Goal: Task Accomplishment & Management: Use online tool/utility

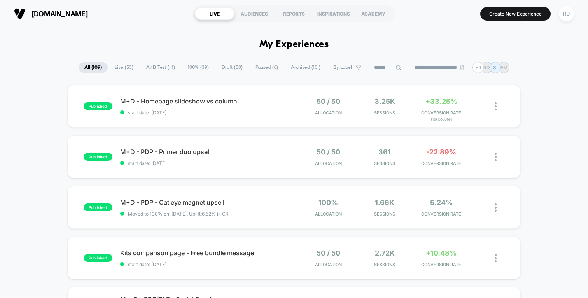
click at [226, 66] on span "Draft ( 50 )" at bounding box center [232, 67] width 33 height 10
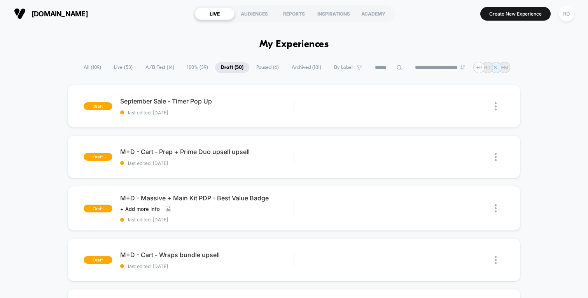
click at [298, 65] on span "Archived ( 101 )" at bounding box center [306, 67] width 41 height 10
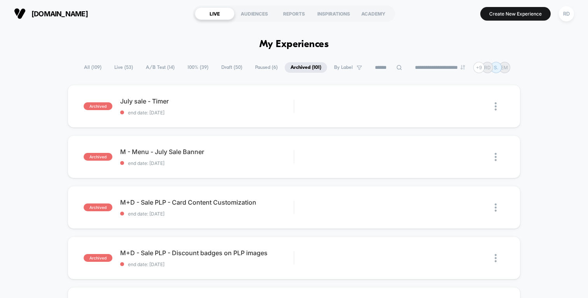
click at [225, 64] on span "Draft ( 50 )" at bounding box center [231, 67] width 33 height 10
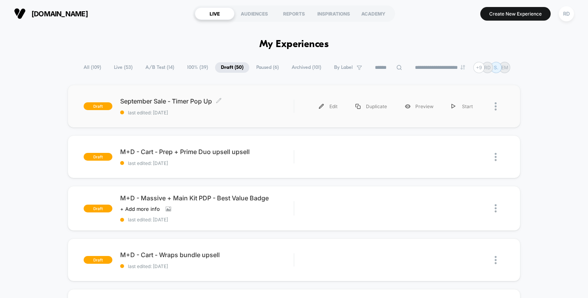
click at [224, 114] on span "last edited: [DATE]" at bounding box center [206, 113] width 173 height 6
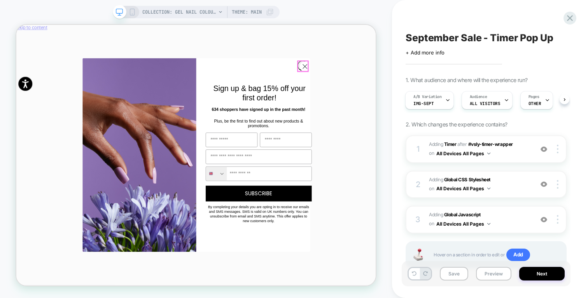
click at [399, 76] on circle "Close dialog" at bounding box center [400, 79] width 13 height 13
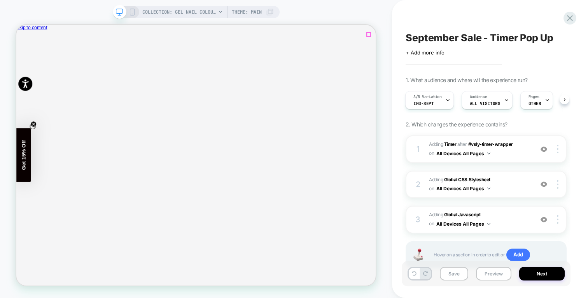
click at [19, 65] on icon "Close" at bounding box center [19, 65] width 0 height 0
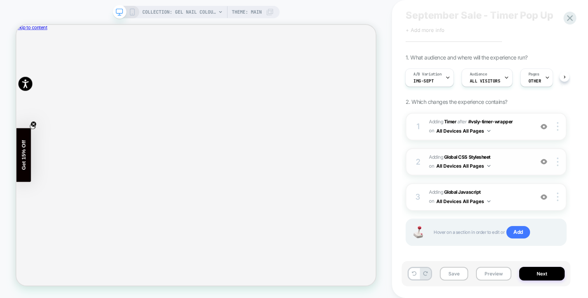
scroll to position [23, 0]
click at [511, 197] on span "Adding Global Javascript on All Devices All Pages" at bounding box center [479, 196] width 101 height 18
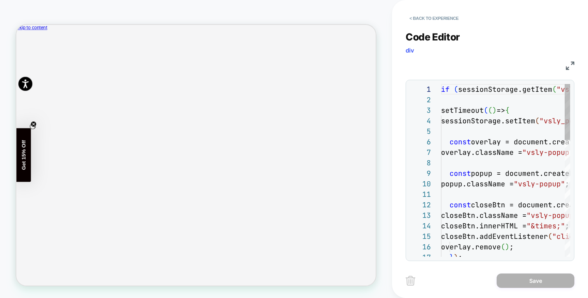
scroll to position [105, 0]
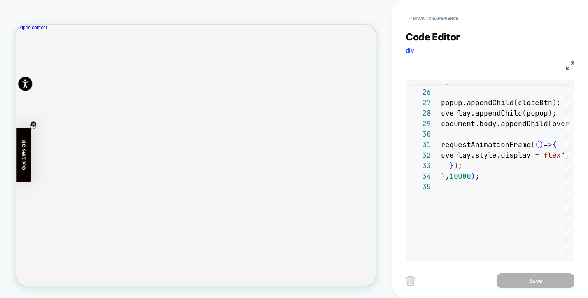
click at [416, 25] on div "**********" at bounding box center [489, 140] width 169 height 239
click at [416, 15] on button "< Back to experience" at bounding box center [433, 18] width 57 height 12
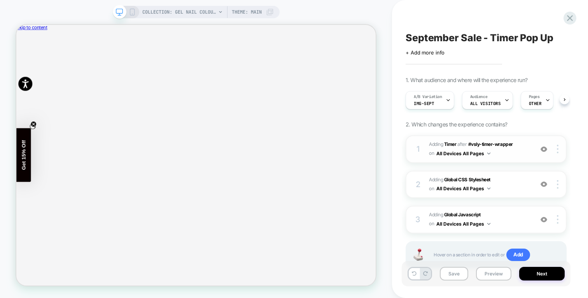
scroll to position [0, 0]
click at [506, 185] on span "Adding Global CSS Stylesheet on All Devices All Pages" at bounding box center [479, 184] width 101 height 18
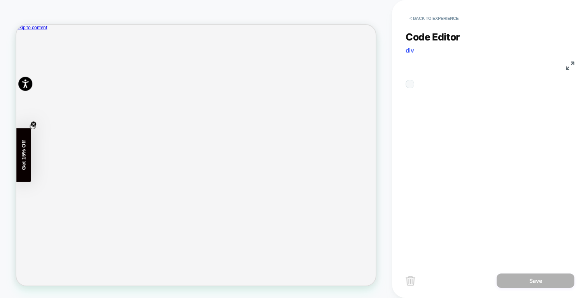
scroll to position [105, 0]
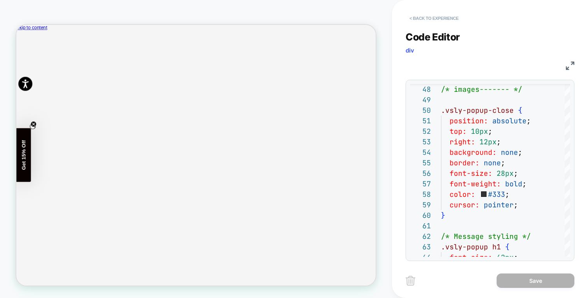
click at [419, 21] on button "< Back to experience" at bounding box center [433, 18] width 57 height 12
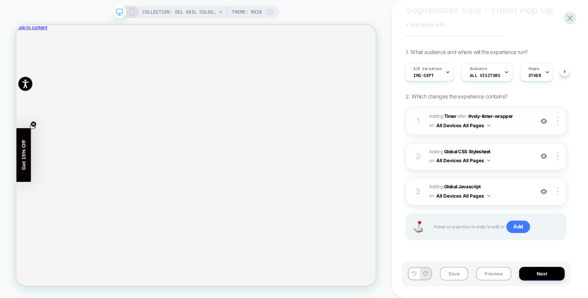
scroll to position [0, 0]
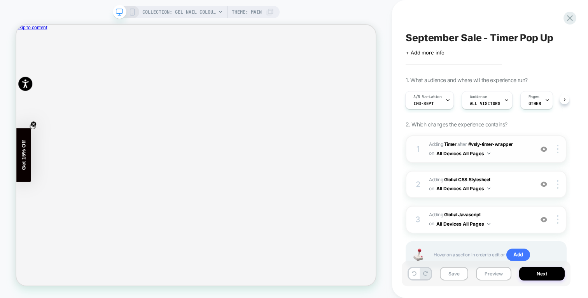
click at [518, 152] on span "#_loomi_addon_1728507024495_dup1732050018_dup1732052127_dup1734438701_dup173581…" at bounding box center [479, 149] width 101 height 18
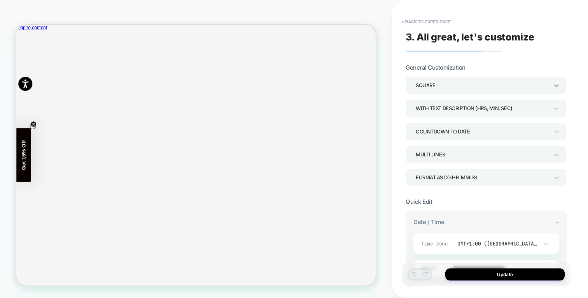
click at [555, 82] on icon at bounding box center [556, 86] width 8 height 8
click at [555, 82] on div at bounding box center [294, 149] width 588 height 298
click at [558, 107] on icon at bounding box center [556, 109] width 8 height 8
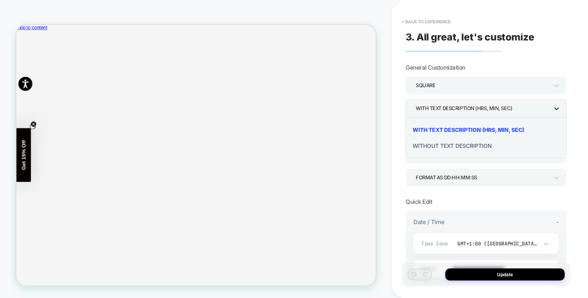
click at [558, 107] on div at bounding box center [294, 149] width 588 height 298
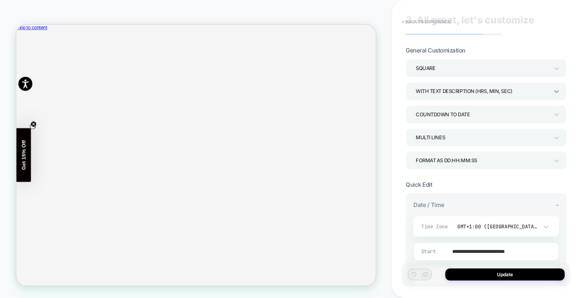
scroll to position [18, 0]
click at [557, 140] on icon at bounding box center [556, 137] width 8 height 8
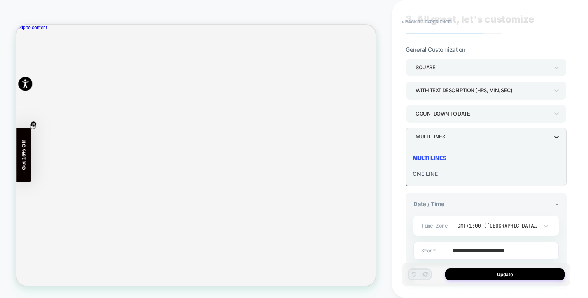
click at [557, 140] on div at bounding box center [294, 149] width 588 height 298
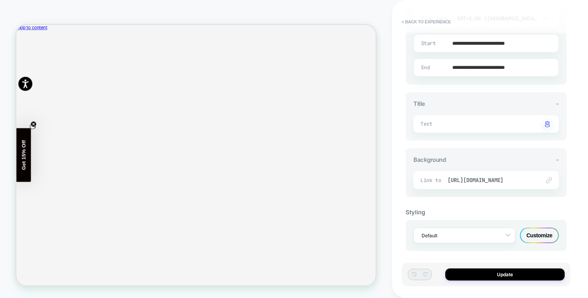
scroll to position [227, 0]
click at [507, 118] on textarea at bounding box center [493, 122] width 93 height 9
click at [572, 100] on div "**********" at bounding box center [489, 149] width 169 height 298
click at [535, 239] on div "Customize" at bounding box center [539, 234] width 39 height 16
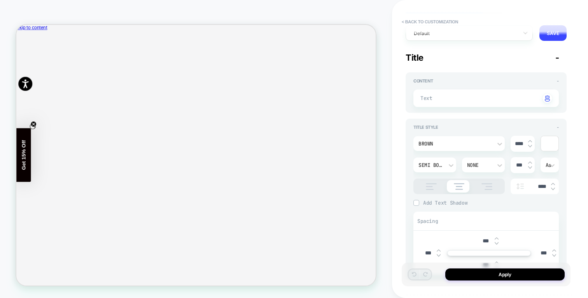
scroll to position [0, 0]
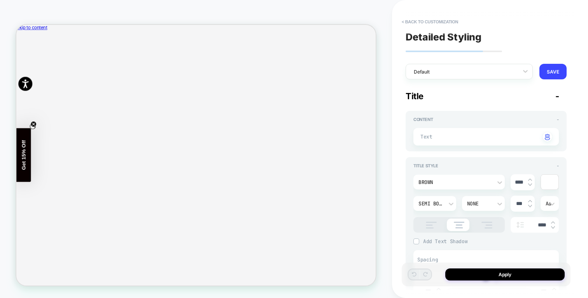
click at [444, 133] on div at bounding box center [438, 136] width 17 height 10
click at [441, 141] on div at bounding box center [438, 136] width 17 height 10
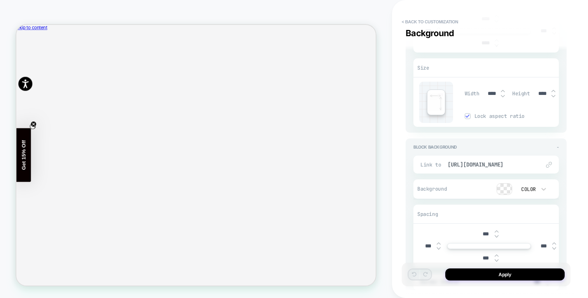
scroll to position [1082, 0]
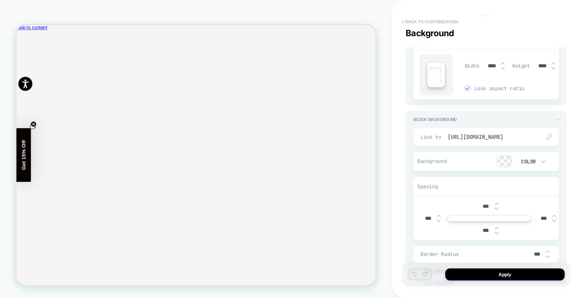
click at [418, 21] on button "< Back to customization" at bounding box center [430, 22] width 64 height 12
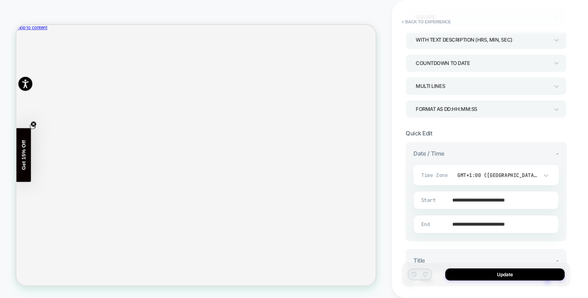
scroll to position [0, 0]
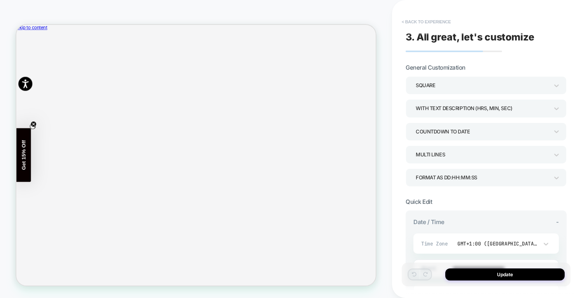
click at [414, 19] on button "< Back to experience" at bounding box center [426, 22] width 57 height 12
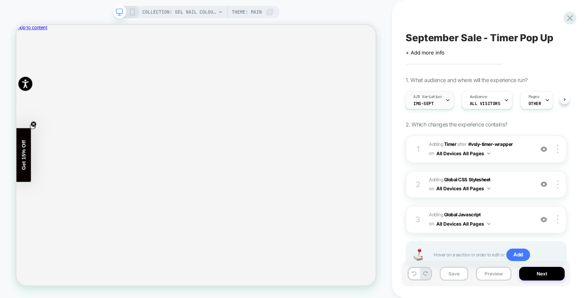
click at [435, 101] on div "A/B Variation img-sept" at bounding box center [427, 99] width 44 height 17
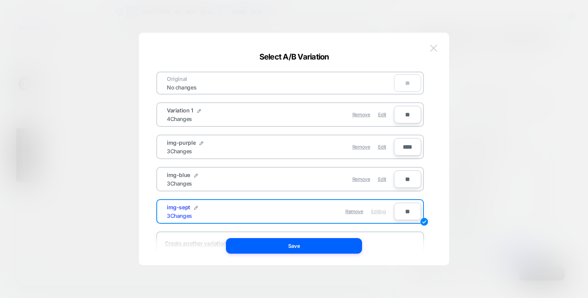
click at [430, 47] on img at bounding box center [433, 48] width 7 height 7
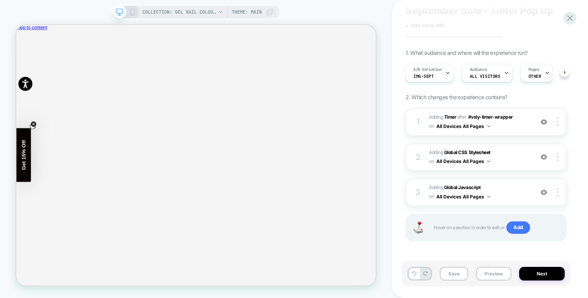
scroll to position [28, 0]
click at [506, 158] on span "Adding Global CSS Stylesheet on All Devices All Pages" at bounding box center [479, 156] width 101 height 18
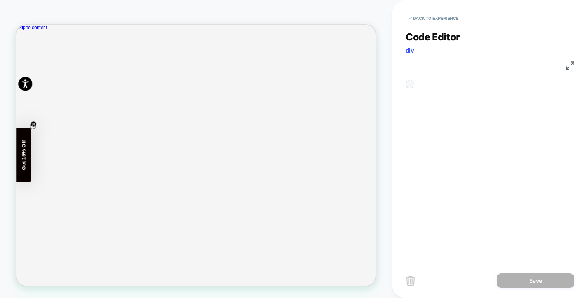
scroll to position [105, 0]
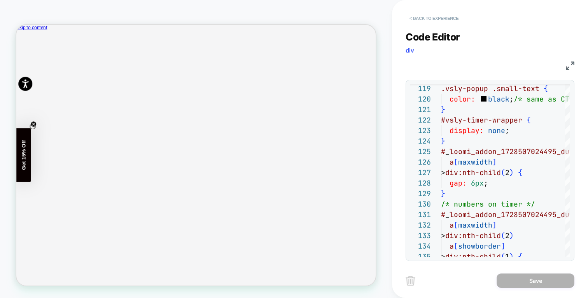
click at [429, 15] on button "< Back to experience" at bounding box center [433, 18] width 57 height 12
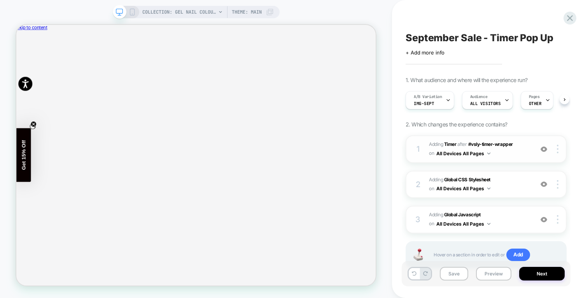
scroll to position [0, 0]
click at [512, 152] on span "#_loomi_addon_1728507024495_dup1732050018_dup1732052127_dup1734438701_dup173581…" at bounding box center [479, 149] width 101 height 18
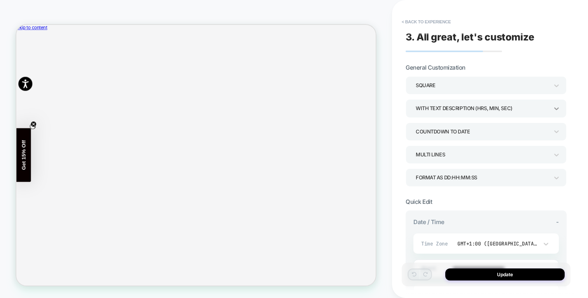
click at [556, 109] on icon at bounding box center [556, 108] width 5 height 3
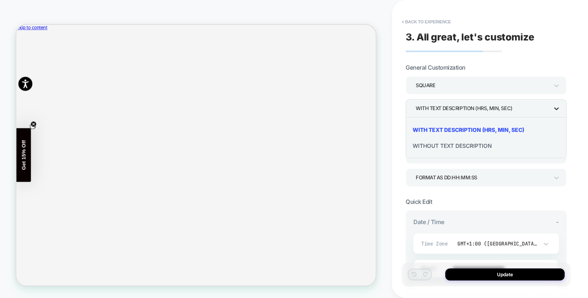
click at [556, 109] on div at bounding box center [294, 149] width 588 height 298
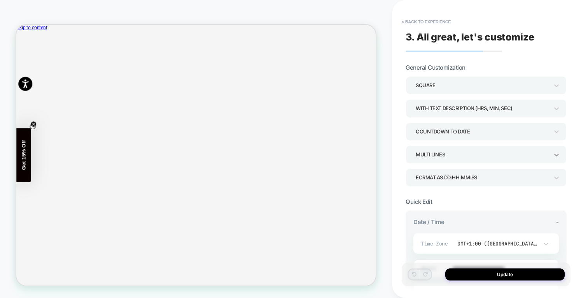
click at [556, 154] on icon at bounding box center [556, 155] width 5 height 3
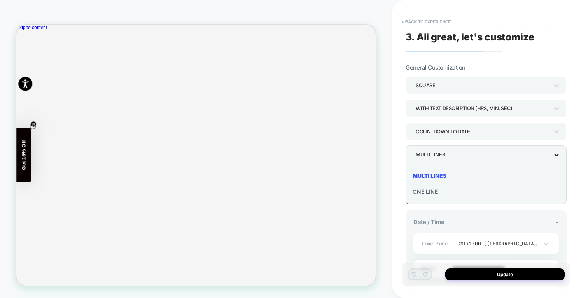
click at [556, 154] on div at bounding box center [294, 149] width 588 height 298
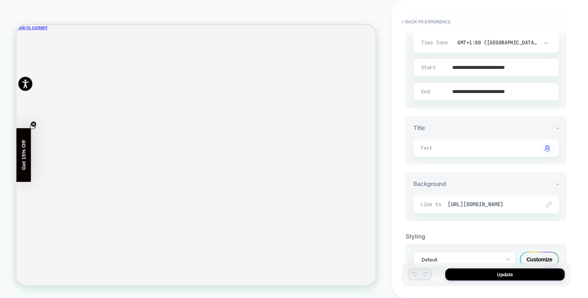
scroll to position [227, 0]
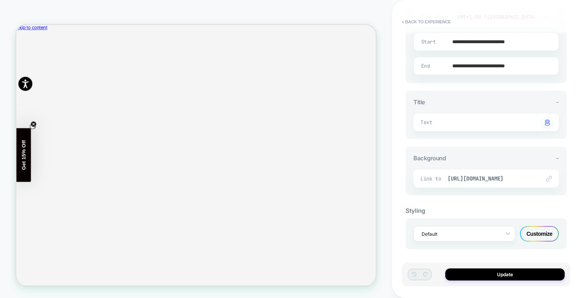
click at [546, 230] on div "Customize" at bounding box center [539, 234] width 39 height 16
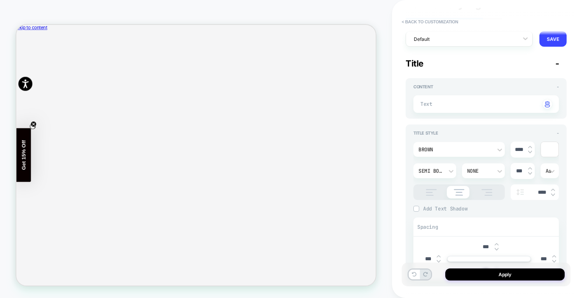
scroll to position [74, 0]
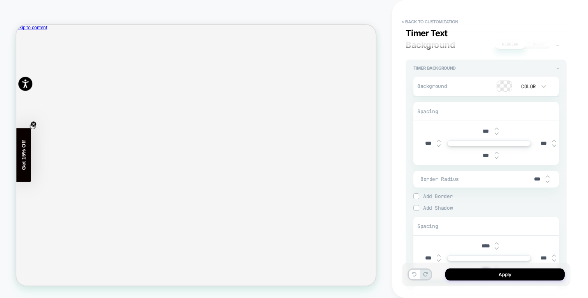
type textarea "*"
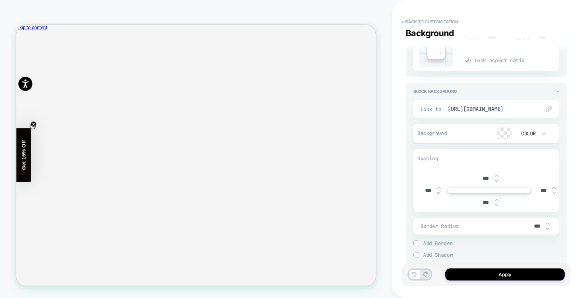
scroll to position [1133, 0]
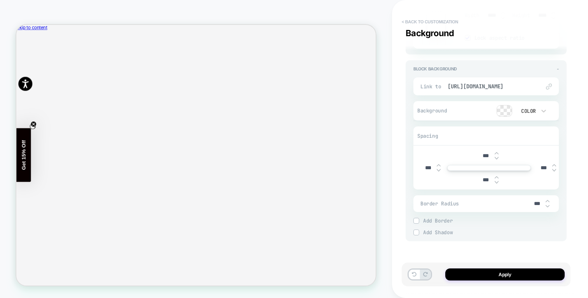
click at [425, 18] on button "< Back to customization" at bounding box center [430, 22] width 64 height 12
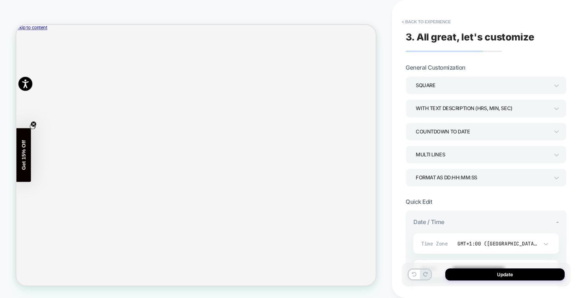
click at [425, 18] on button "< Back to experience" at bounding box center [426, 22] width 57 height 12
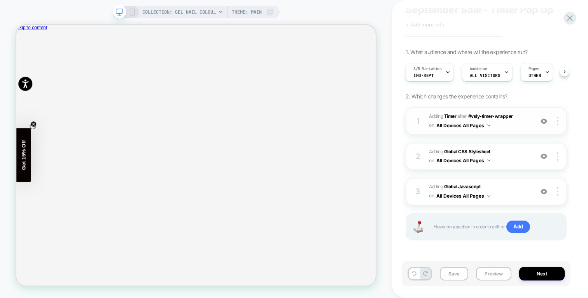
scroll to position [0, 0]
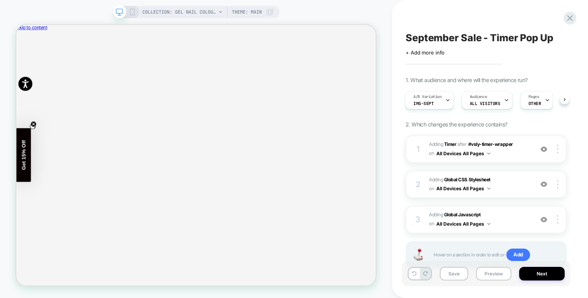
click at [138, 14] on div "COLLECTION: Gel Nail Colours (Category) Theme: MAIN" at bounding box center [196, 12] width 167 height 12
click at [133, 9] on rect at bounding box center [132, 12] width 4 height 6
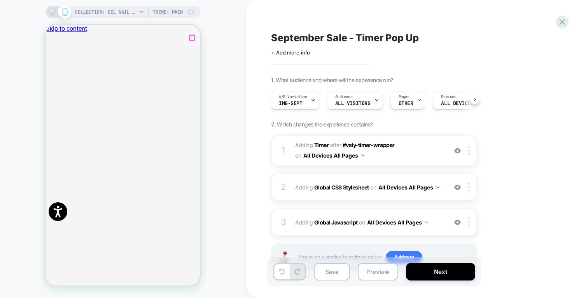
click at [55, 66] on icon "Close" at bounding box center [53, 68] width 4 height 4
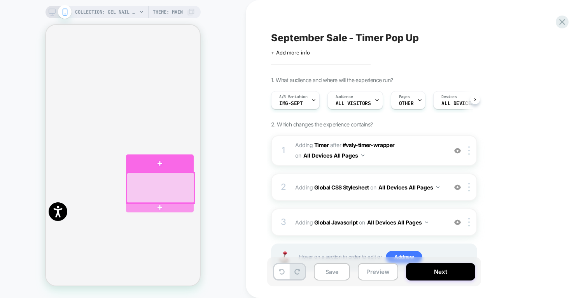
scroll to position [52, 0]
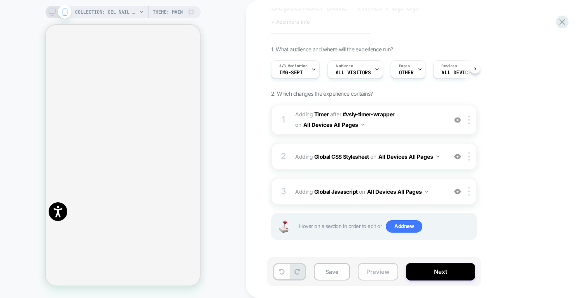
click at [375, 268] on button "Preview" at bounding box center [378, 271] width 40 height 17
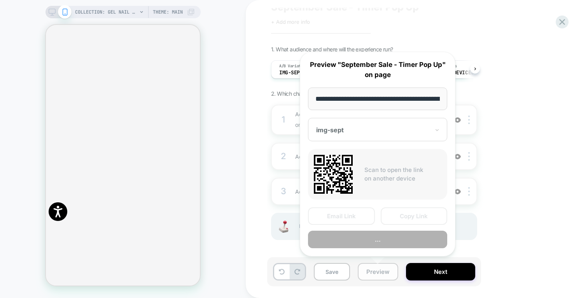
scroll to position [0, 82]
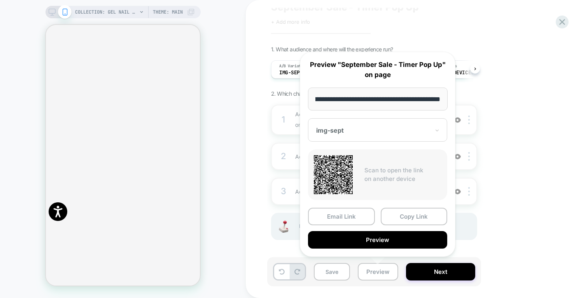
click at [386, 229] on div "Email Link Copy Link Preview" at bounding box center [377, 228] width 139 height 41
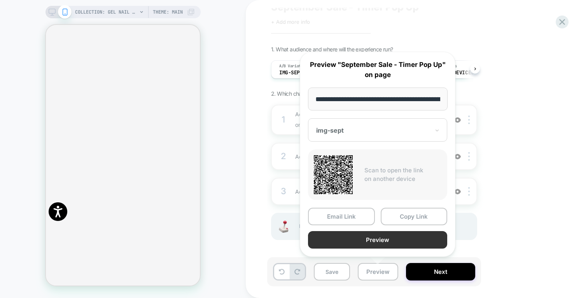
click at [386, 244] on button "Preview" at bounding box center [377, 239] width 139 height 17
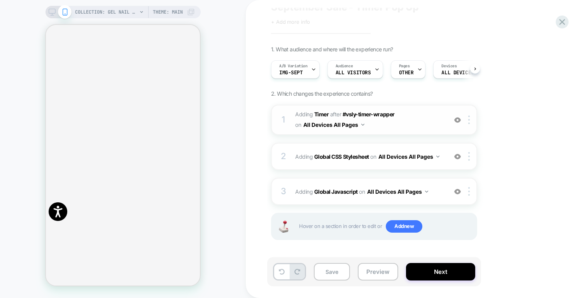
click at [410, 123] on span "#_loomi_addon_1728507024495_dup1732050018_dup1732052127_dup1734438701_dup173581…" at bounding box center [369, 119] width 148 height 21
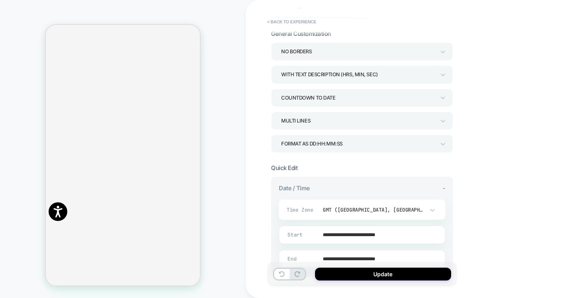
scroll to position [35, 0]
click at [285, 21] on button "< Back to experience" at bounding box center [291, 22] width 57 height 12
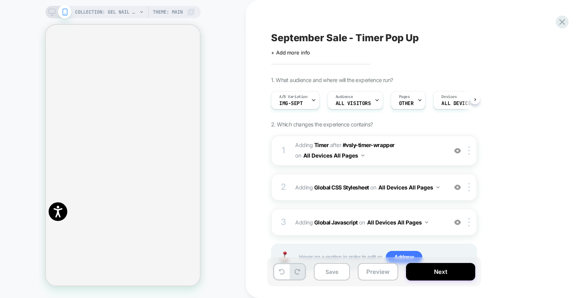
scroll to position [0, 0]
click at [424, 227] on div "3 Adding Global Javascript on All Devices All Pages Add Before Add After Target…" at bounding box center [374, 221] width 206 height 27
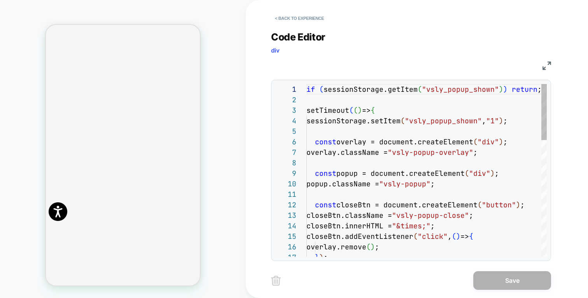
scroll to position [105, 0]
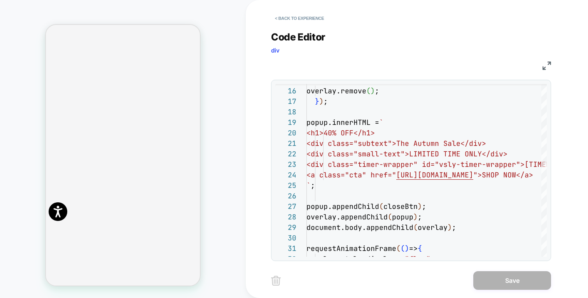
click at [561, 120] on div "< Back to experience Code Editor div JS 25 24 23 22 21 20 19 18 17 26 27 28 29 …" at bounding box center [417, 149] width 292 height 298
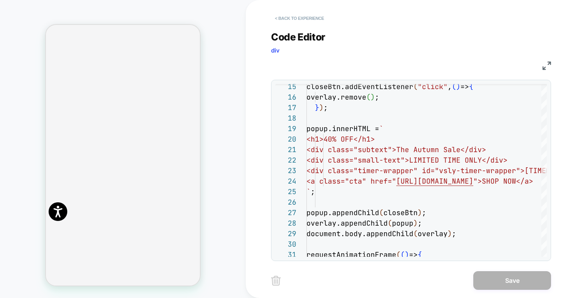
click at [279, 16] on button "< Back to experience" at bounding box center [299, 18] width 57 height 12
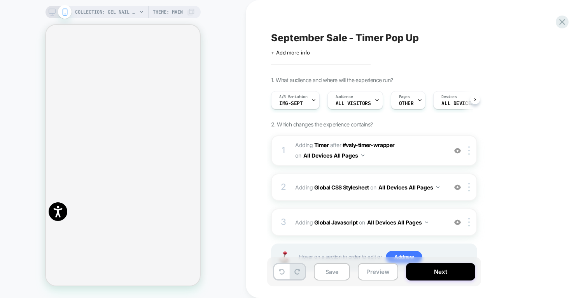
scroll to position [0, 0]
click at [562, 23] on icon at bounding box center [562, 22] width 10 height 10
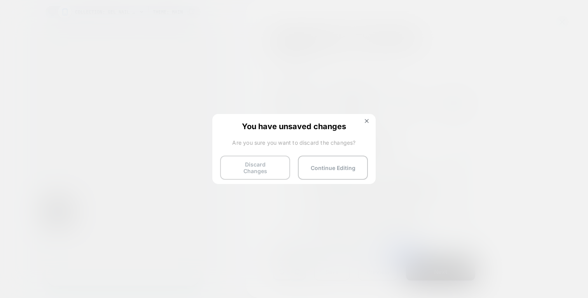
click at [264, 160] on button "Discard Changes" at bounding box center [255, 168] width 70 height 24
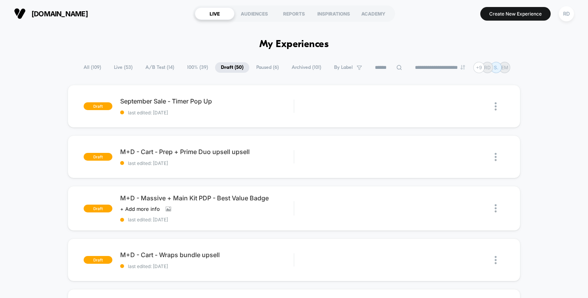
click at [88, 63] on span "All ( 109 )" at bounding box center [92, 67] width 29 height 10
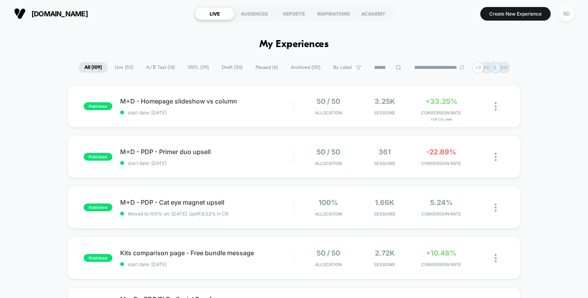
click at [225, 65] on span "Draft ( 50 )" at bounding box center [232, 67] width 33 height 10
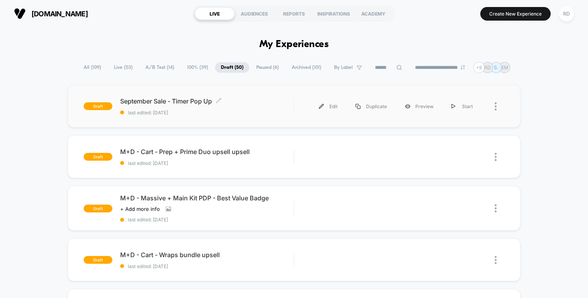
click at [248, 103] on span "September Sale - Timer Pop Up Click to edit experience details" at bounding box center [206, 101] width 173 height 8
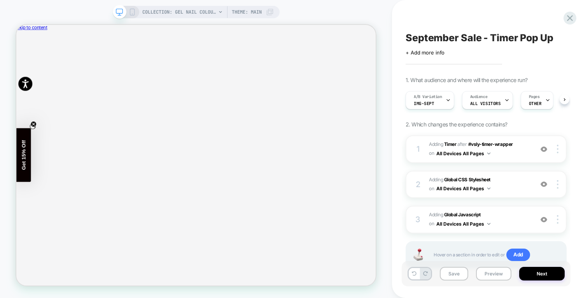
scroll to position [0, 0]
click at [509, 182] on span "Adding Global CSS Stylesheet on All Devices All Pages" at bounding box center [479, 184] width 101 height 18
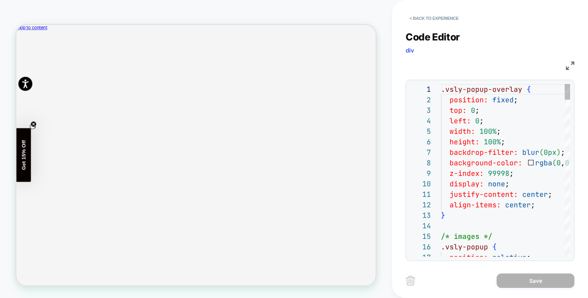
scroll to position [105, 0]
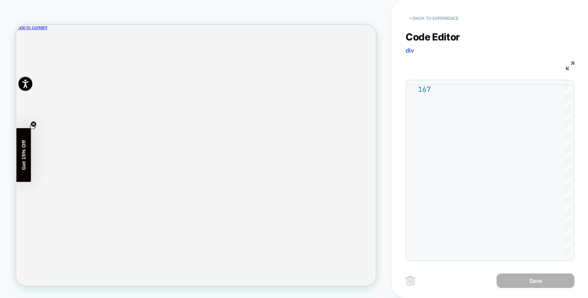
click at [422, 18] on button "< Back to experience" at bounding box center [433, 18] width 57 height 12
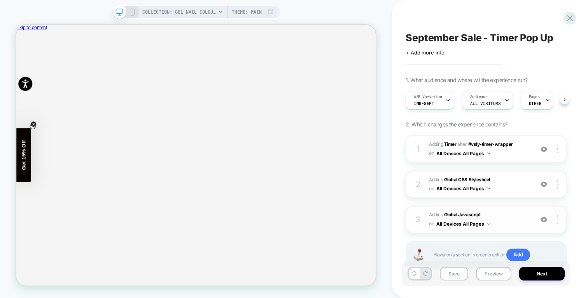
scroll to position [0, 0]
click at [501, 225] on span "Adding Global Javascript on All Devices All Pages" at bounding box center [479, 219] width 101 height 18
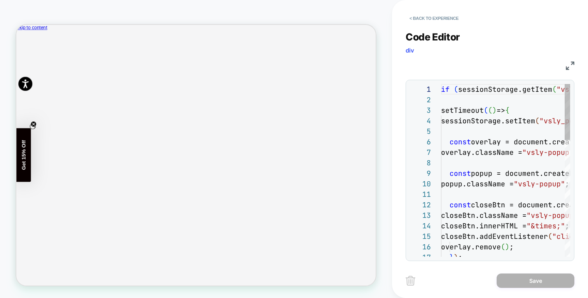
scroll to position [105, 0]
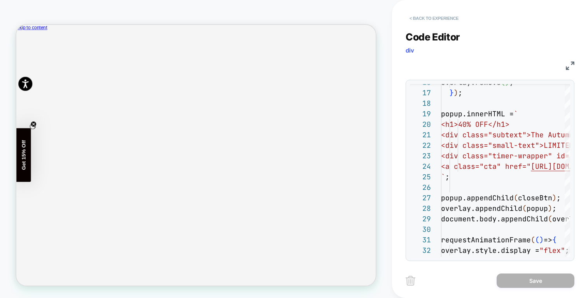
click at [431, 17] on button "< Back to experience" at bounding box center [433, 18] width 57 height 12
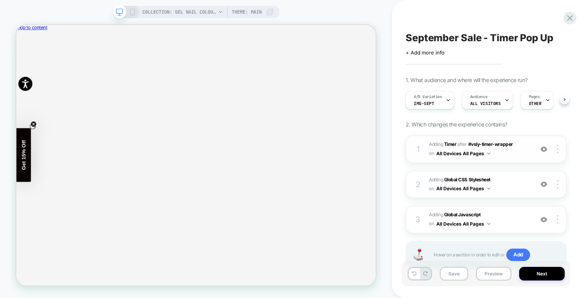
scroll to position [0, 0]
click at [568, 17] on icon at bounding box center [569, 18] width 10 height 10
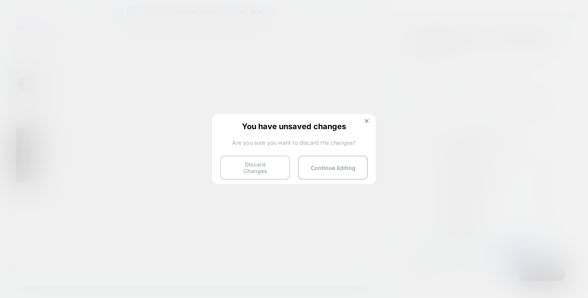
click at [258, 163] on button "Discard Changes" at bounding box center [255, 168] width 70 height 24
